Goal: Task Accomplishment & Management: Use online tool/utility

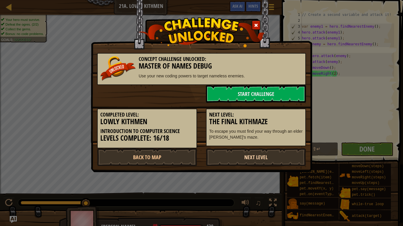
scroll to position [3, 5]
click at [275, 155] on link "Next Level" at bounding box center [256, 158] width 100 height 18
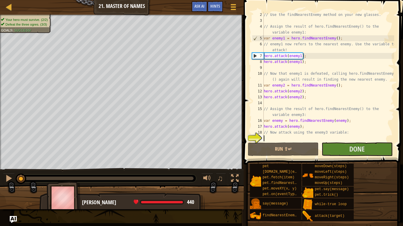
scroll to position [6, 0]
click at [363, 151] on span "Done" at bounding box center [356, 148] width 15 height 9
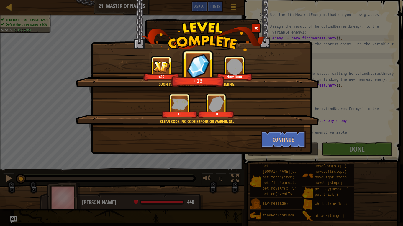
click at [257, 27] on span at bounding box center [256, 28] width 4 height 4
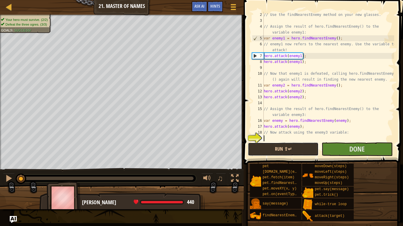
click at [286, 150] on button "Run ⇧↵" at bounding box center [283, 150] width 71 height 14
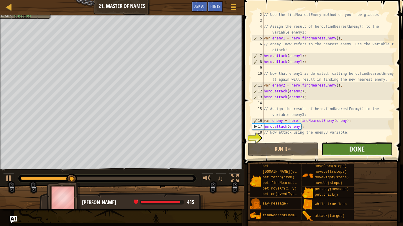
click at [350, 150] on span "Done" at bounding box center [356, 148] width 15 height 9
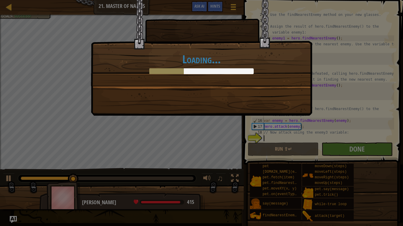
click at [359, 151] on div "Loading..." at bounding box center [201, 113] width 403 height 226
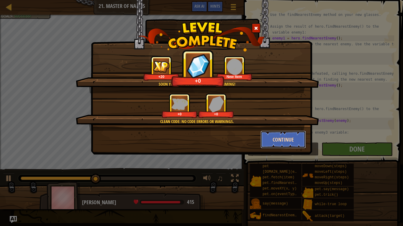
click at [278, 140] on button "Continue" at bounding box center [283, 140] width 46 height 18
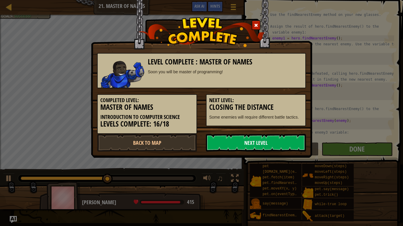
click at [278, 145] on link "Next Level" at bounding box center [256, 143] width 100 height 18
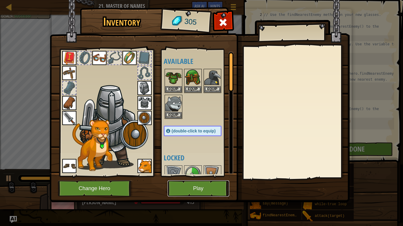
click at [202, 190] on button "Play" at bounding box center [198, 189] width 62 height 16
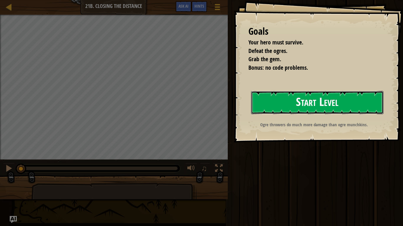
click at [337, 109] on button "Start Level" at bounding box center [317, 102] width 132 height 23
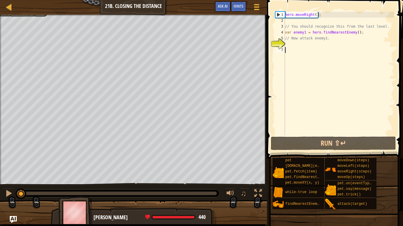
click at [301, 47] on div "hero . moveRight ( ) ; // You should recognize this from the last level. var en…" at bounding box center [338, 80] width 110 height 136
click at [297, 43] on div "hero . moveRight ( ) ; // You should recognize this from the last level. var en…" at bounding box center [338, 80] width 110 height 136
click at [316, 16] on div "hero . moveRight ( ) ; // You should recognize this from the last level. var en…" at bounding box center [338, 80] width 110 height 136
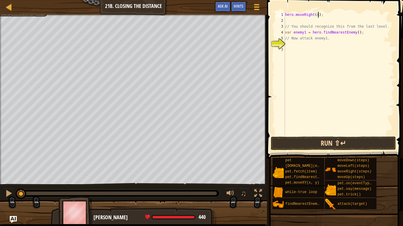
type textarea "hero.moveRight(4);"
click at [318, 148] on button "Run ⇧↵" at bounding box center [333, 144] width 125 height 14
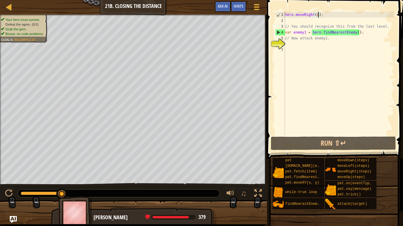
click at [324, 44] on div "hero . moveRight ( 4 ) ; // You should recognize this from the last level. var …" at bounding box center [338, 80] width 110 height 136
click at [330, 38] on div "hero . moveRight ( 4 ) ; // You should recognize this from the last level. var …" at bounding box center [338, 80] width 110 height 136
type textarea "/"
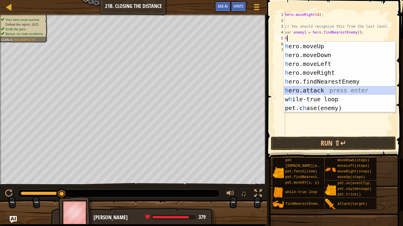
click at [345, 90] on div "h ero.moveUp press enter h ero.moveDown press enter h ero.moveLeft press enter …" at bounding box center [338, 86] width 111 height 88
type textarea "hero.attack(enemy);"
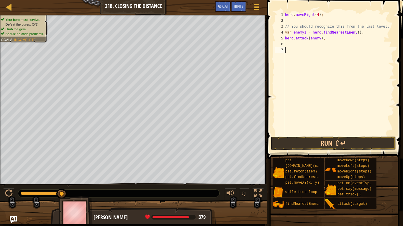
click at [360, 120] on div "hero . moveRight ( 4 ) ; // You should recognize this from the last level. var …" at bounding box center [338, 80] width 110 height 136
click at [347, 146] on button "Run ⇧↵" at bounding box center [333, 144] width 125 height 14
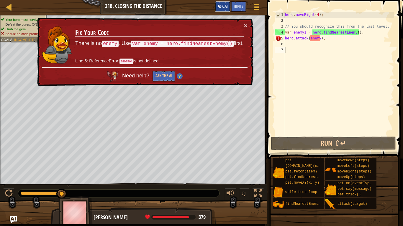
click at [225, 6] on span "Ask AI" at bounding box center [222, 6] width 10 height 6
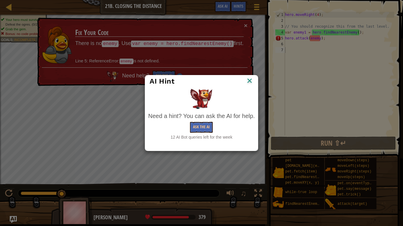
click at [198, 133] on div "Need a hint? You can ask the AI for help. Ask the AI 12 AI Bot queries left for…" at bounding box center [201, 126] width 106 height 28
click at [203, 130] on button "Ask the AI" at bounding box center [201, 127] width 23 height 11
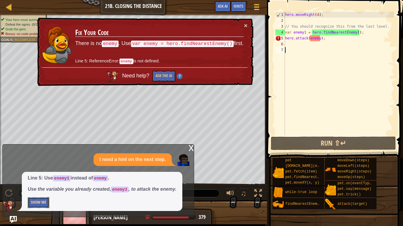
click at [36, 199] on button "Show Me" at bounding box center [39, 202] width 22 height 11
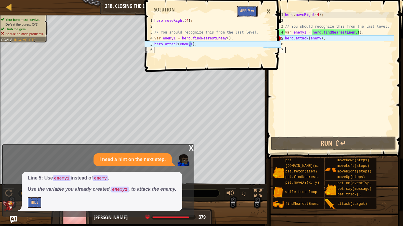
click at [253, 12] on button "Apply =>" at bounding box center [247, 11] width 20 height 11
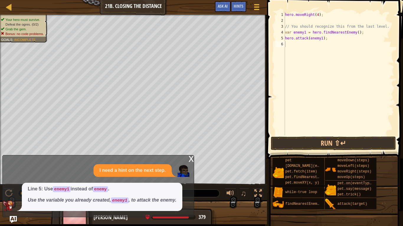
click at [358, 136] on span at bounding box center [335, 71] width 141 height 176
click at [355, 145] on button "Run ⇧↵" at bounding box center [333, 144] width 125 height 14
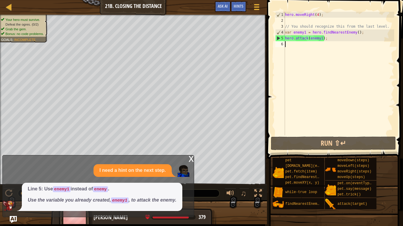
click at [188, 156] on div "x I need a hint on the next step. Line 5: Use enemy1 instead of enemy . Use the…" at bounding box center [98, 186] width 192 height 62
click at [191, 160] on div "x" at bounding box center [190, 159] width 5 height 6
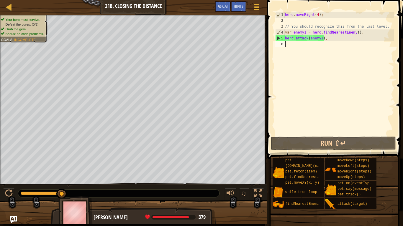
click at [311, 135] on div "hero . moveRight ( 4 ) ; // You should recognize this from the last level. var …" at bounding box center [338, 80] width 110 height 136
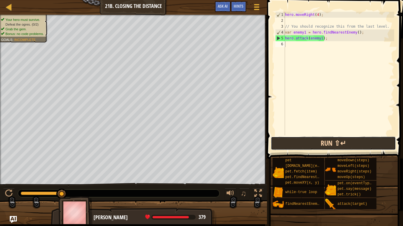
click at [299, 147] on button "Run ⇧↵" at bounding box center [333, 144] width 125 height 14
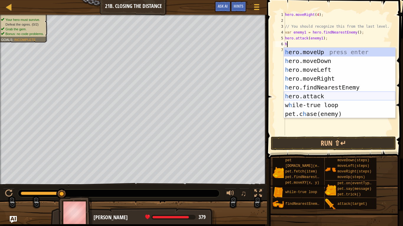
click at [314, 95] on div "h ero.moveUp press enter h ero.moveDown press enter h ero.moveLeft press enter …" at bounding box center [338, 92] width 111 height 88
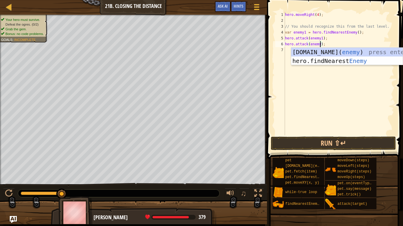
scroll to position [3, 5]
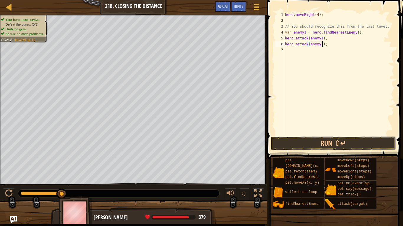
type textarea "hero.attack(enemy1);"
click at [363, 136] on span at bounding box center [335, 71] width 141 height 176
click at [370, 141] on button "Run ⇧↵" at bounding box center [333, 144] width 125 height 14
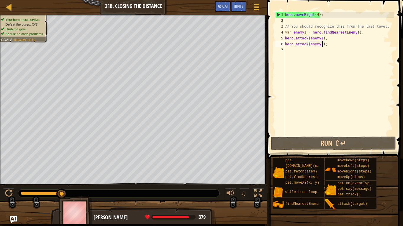
click at [330, 61] on div "hero . moveRight ( 4 ) ; // You should recognize this from the last level. var …" at bounding box center [338, 80] width 110 height 136
click at [340, 52] on div "hero . moveRight ( 4 ) ; // You should recognize this from the last level. var …" at bounding box center [338, 80] width 110 height 136
type textarea "h"
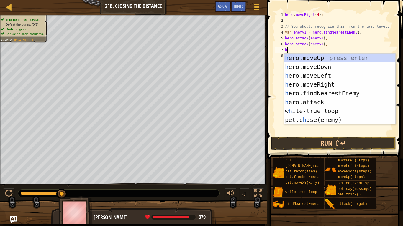
click at [343, 78] on div "h ero.moveUp press enter h ero.moveDown press enter h ero.moveLeft press enter …" at bounding box center [338, 98] width 111 height 88
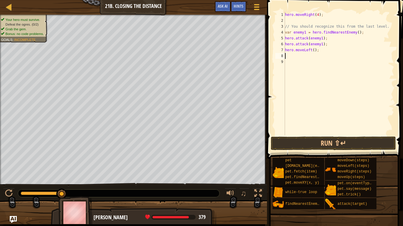
type textarea "h"
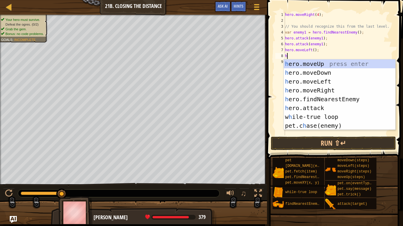
click at [344, 64] on div "h ero.moveUp press enter h ero.moveDown press enter h ero.moveLeft press enter …" at bounding box center [338, 104] width 111 height 88
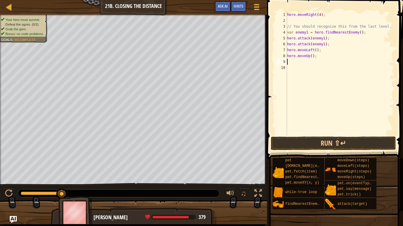
type textarea "h"
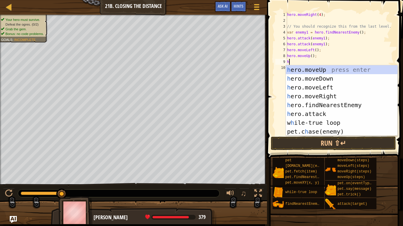
click at [352, 96] on div "h ero.moveUp press enter h ero.moveDown press enter h ero.moveLeft press enter …" at bounding box center [341, 109] width 111 height 88
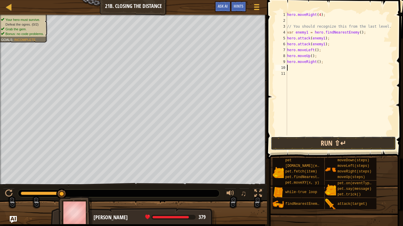
click at [343, 142] on button "Run ⇧↵" at bounding box center [333, 144] width 125 height 14
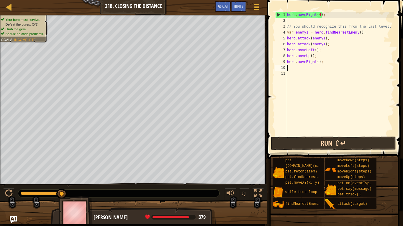
type textarea "g"
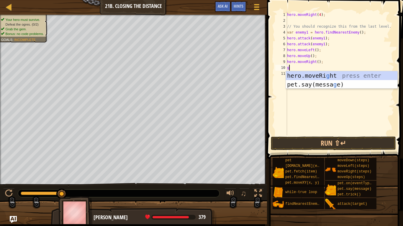
click at [334, 91] on div "hero . moveRight ( 4 ) ; // You should recognize this from the last level. var …" at bounding box center [340, 80] width 108 height 136
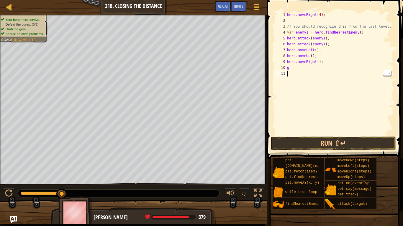
click at [351, 64] on div "hero . moveRight ( 4 ) ; // You should recognize this from the last level. var …" at bounding box center [340, 80] width 108 height 136
click at [354, 65] on div "hero . moveRight ( 4 ) ; // You should recognize this from the last level. var …" at bounding box center [340, 80] width 108 height 136
type textarea "g"
type textarea "h"
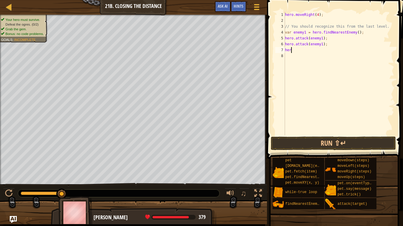
type textarea "h"
type textarea "v"
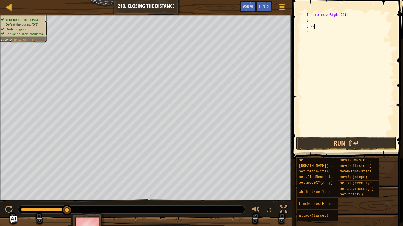
type textarea "/"
type textarea "h"
click at [312, 93] on div at bounding box center [351, 80] width 85 height 136
